Goal: Check status: Check status

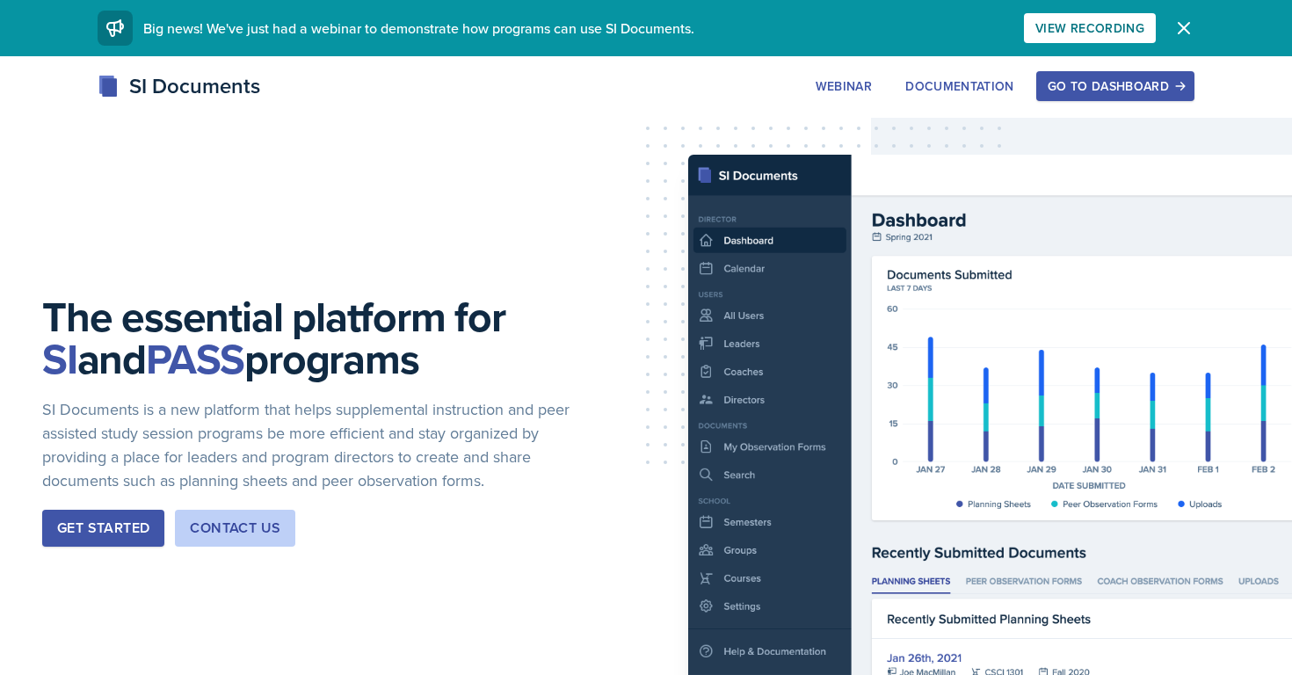
click at [1069, 93] on div "Go to Dashboard" at bounding box center [1115, 86] width 135 height 14
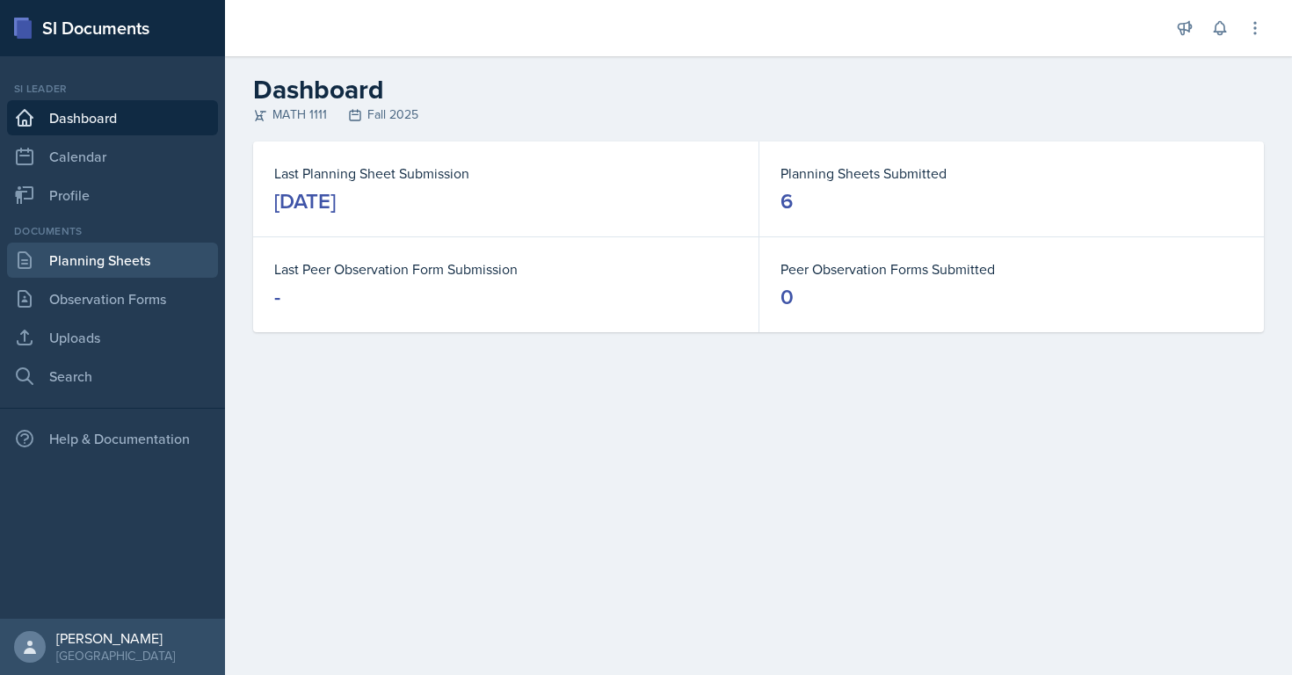
click at [59, 263] on link "Planning Sheets" at bounding box center [112, 260] width 211 height 35
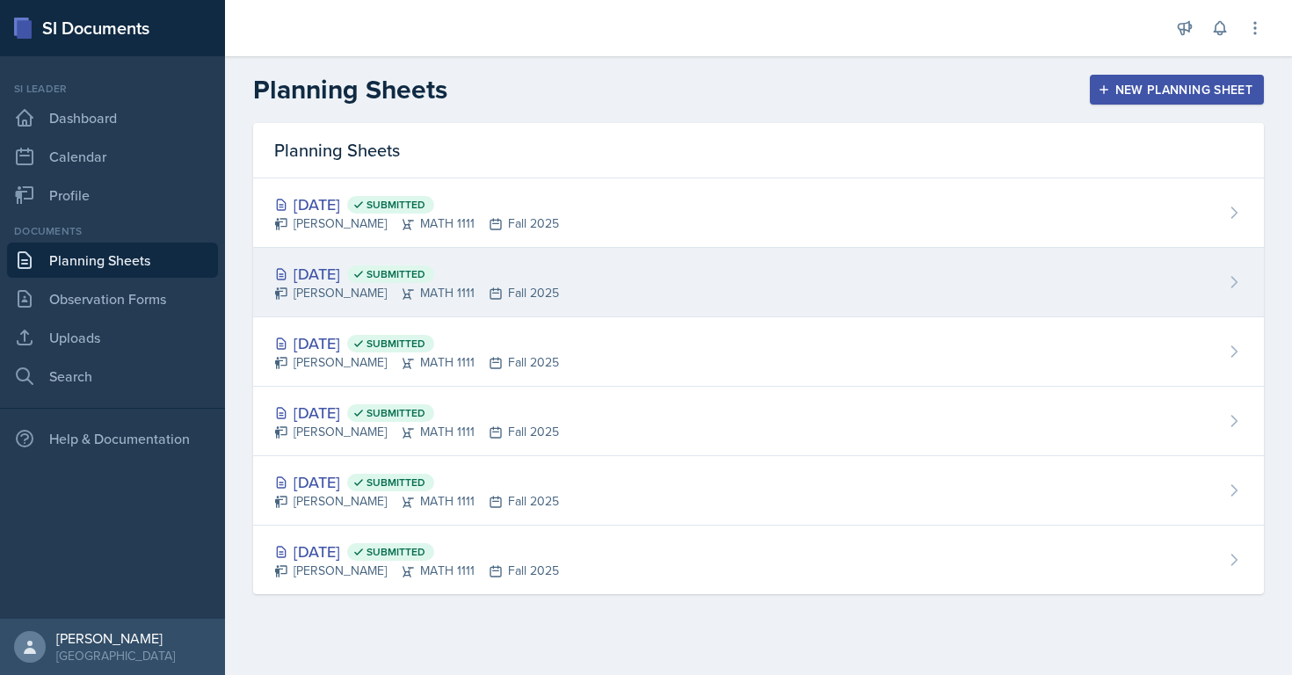
click at [389, 266] on div "[DATE] Submitted" at bounding box center [416, 274] width 285 height 24
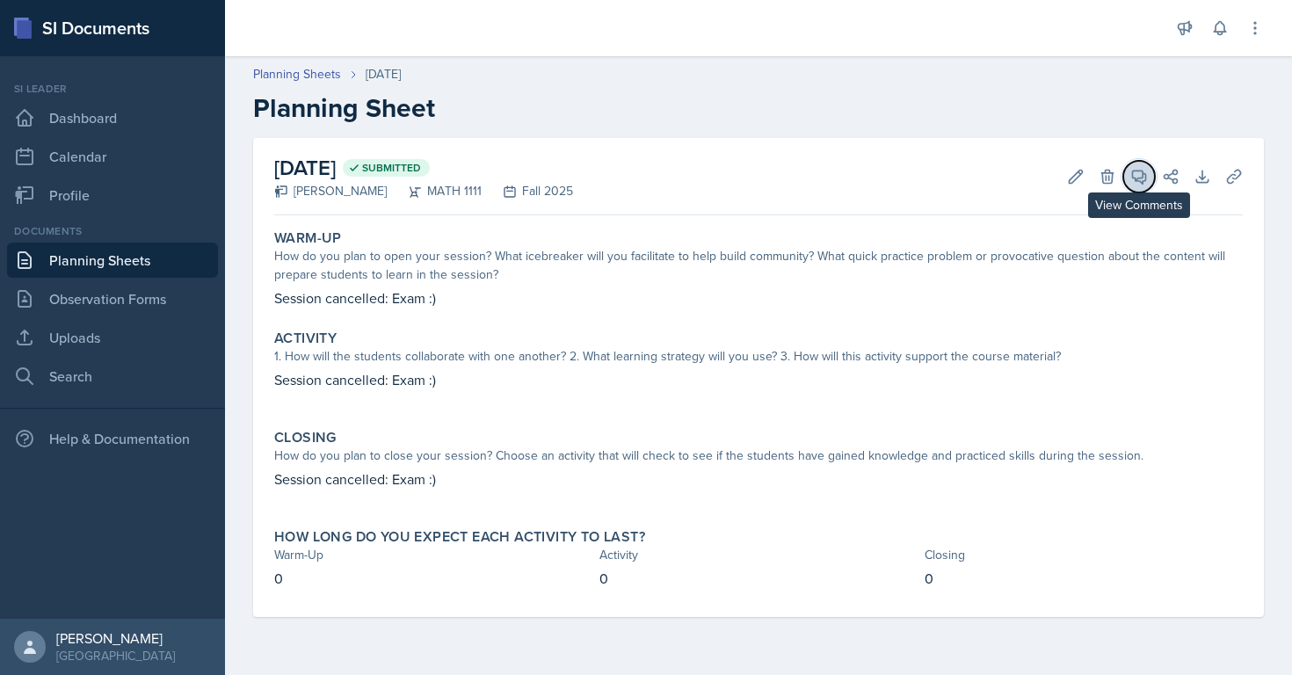
click at [1141, 166] on button "View Comments" at bounding box center [1140, 177] width 32 height 32
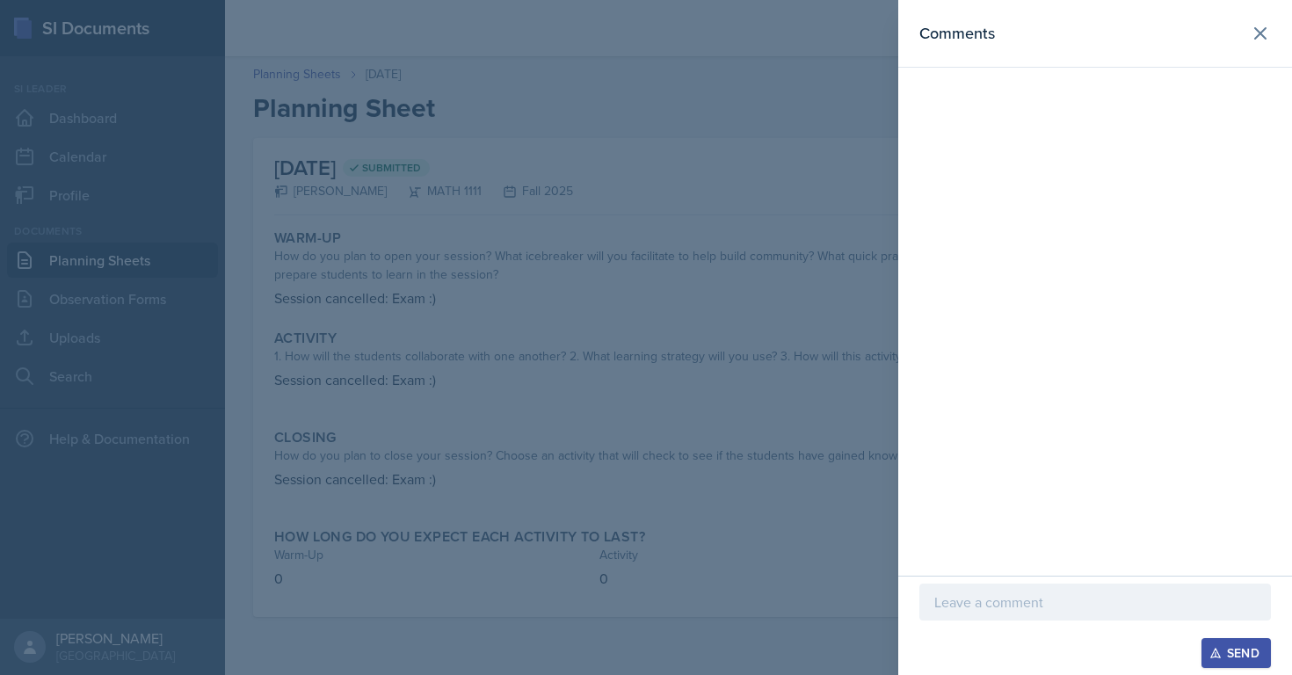
click at [407, 93] on div at bounding box center [646, 337] width 1292 height 675
